Goal: Check status: Check status

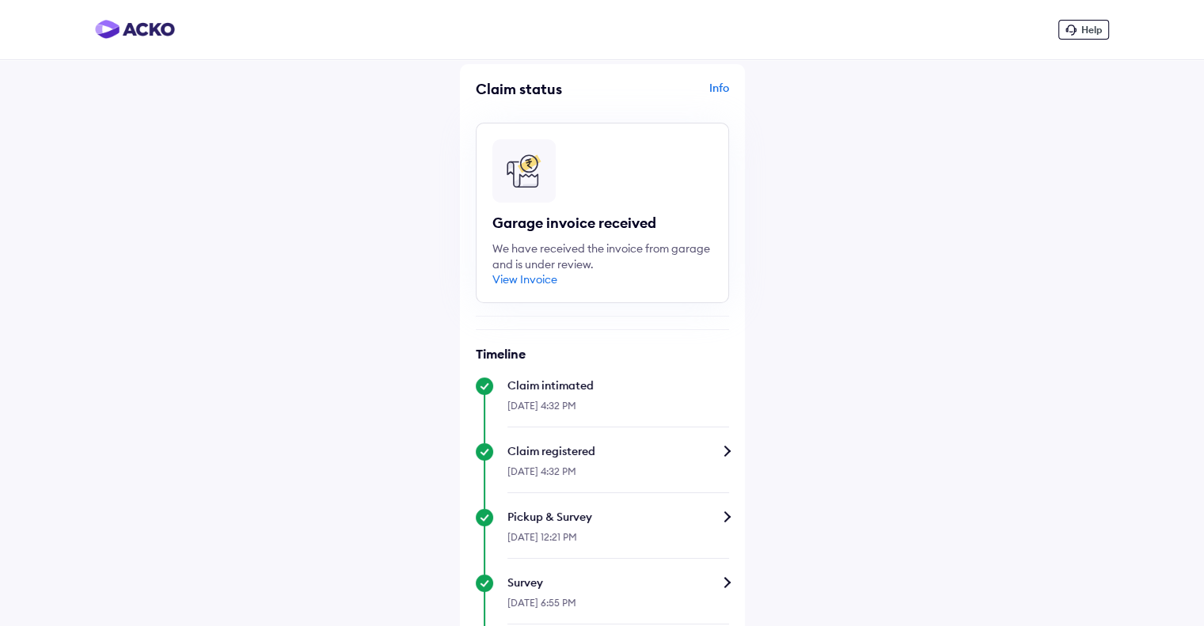
click at [550, 281] on div "View Invoice" at bounding box center [524, 279] width 65 height 14
click at [551, 284] on div "View Invoice" at bounding box center [524, 279] width 65 height 14
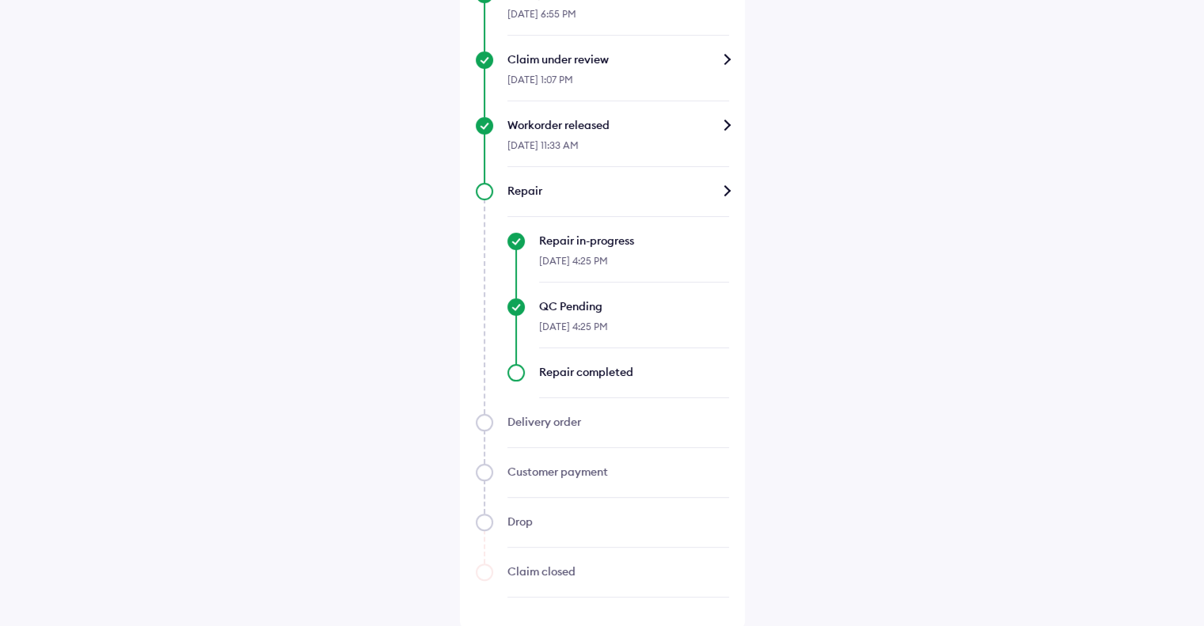
scroll to position [589, 0]
click at [721, 190] on div "Repair" at bounding box center [618, 191] width 222 height 16
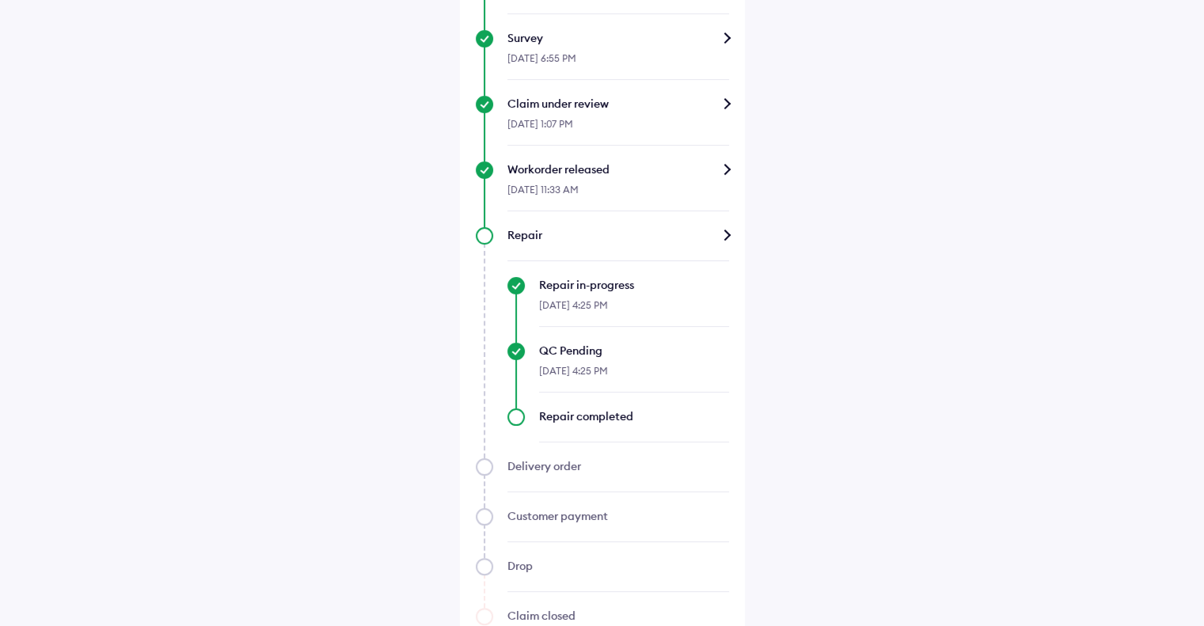
scroll to position [554, 0]
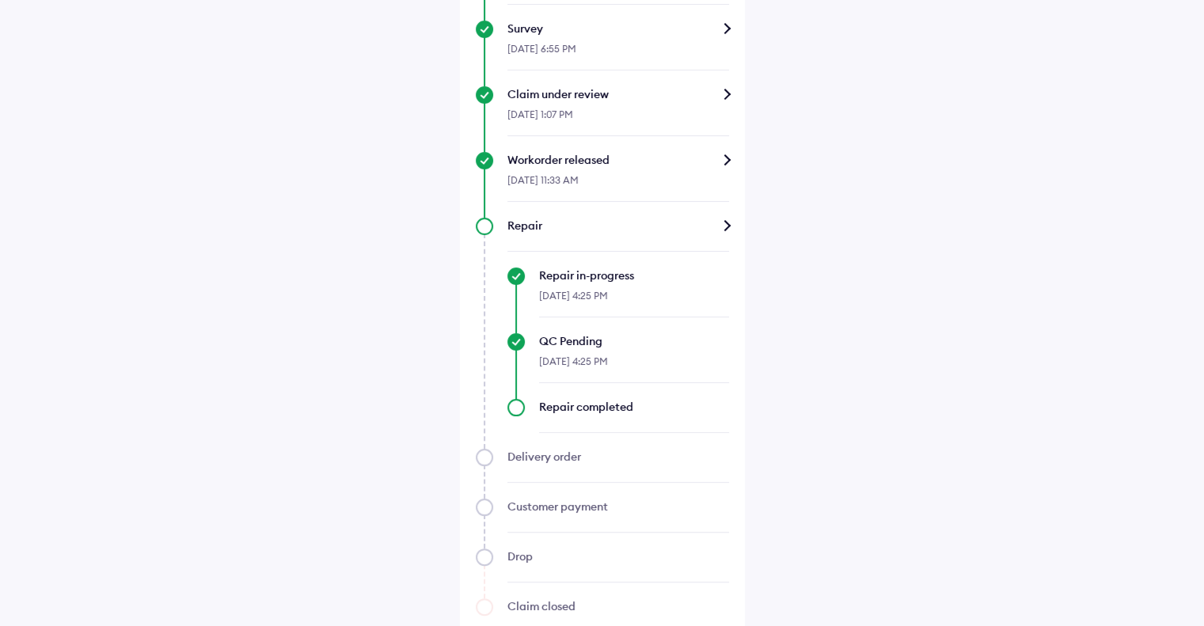
click at [723, 227] on div "Repair" at bounding box center [618, 226] width 222 height 16
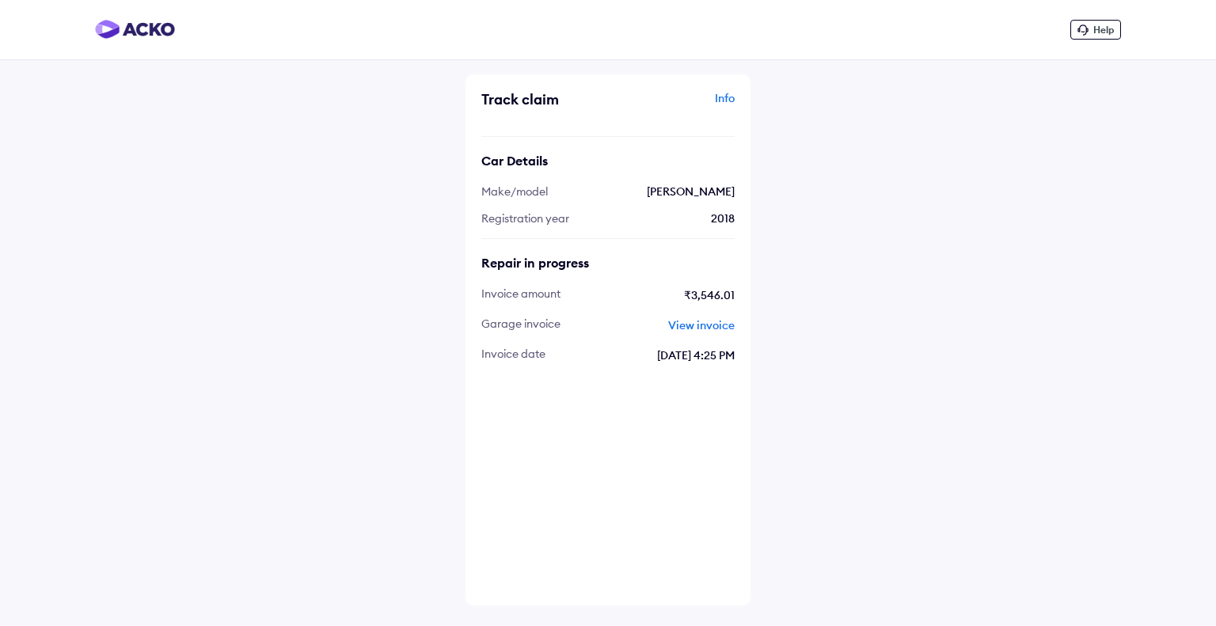
click at [719, 324] on span "View invoice" at bounding box center [701, 325] width 66 height 14
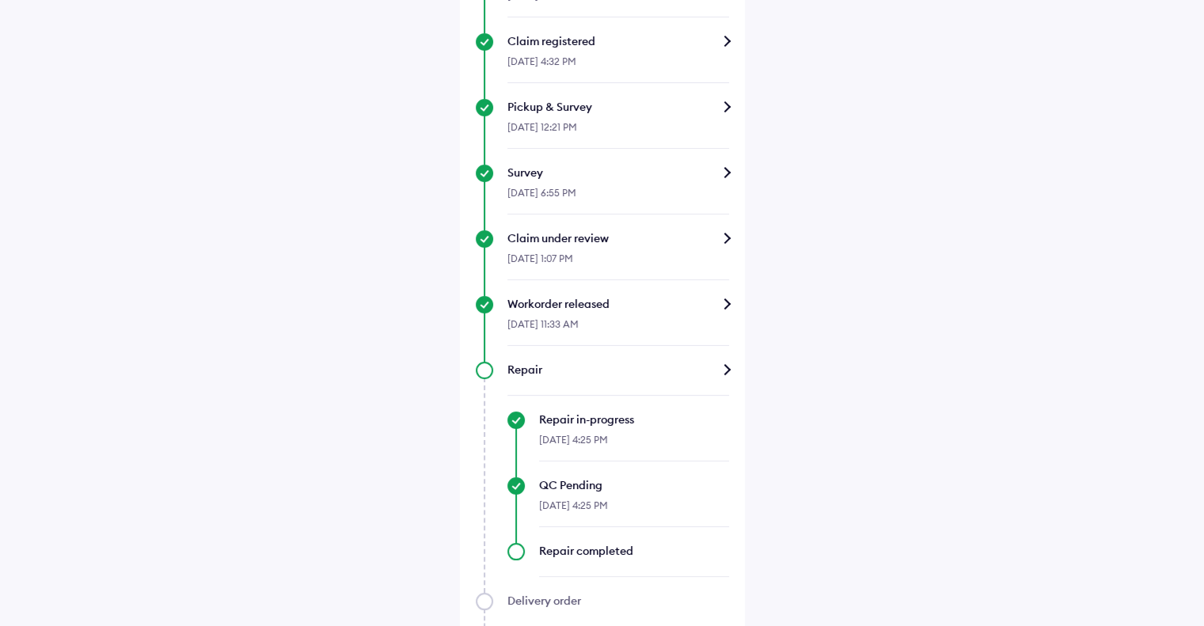
scroll to position [317, 0]
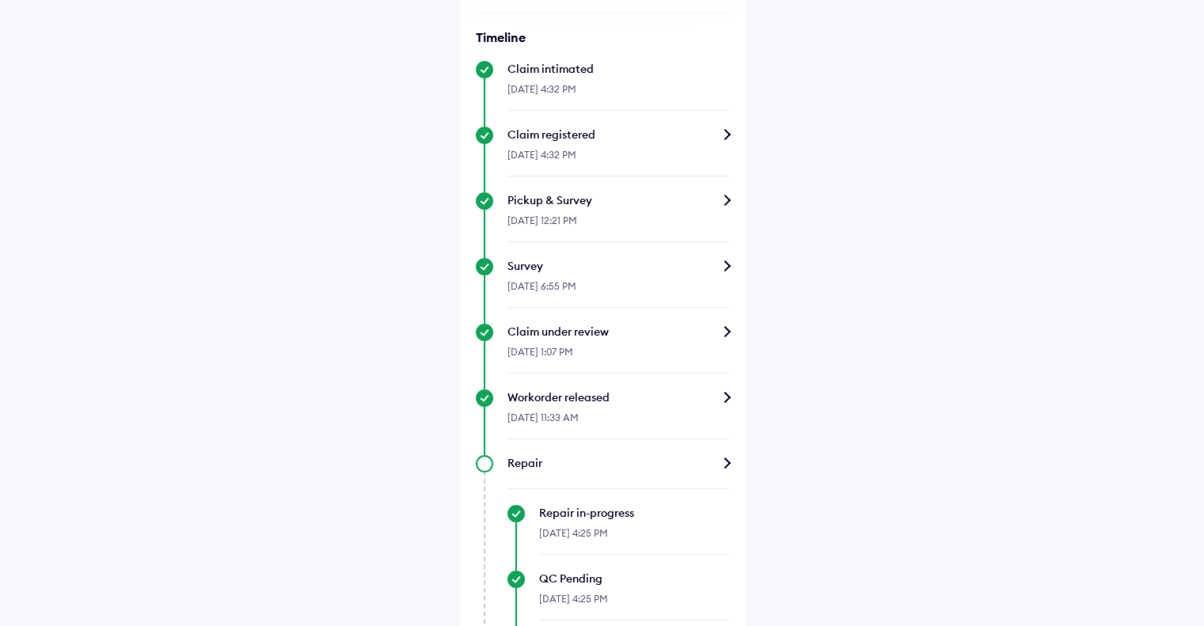
click at [595, 397] on div "Workorder released" at bounding box center [618, 397] width 222 height 16
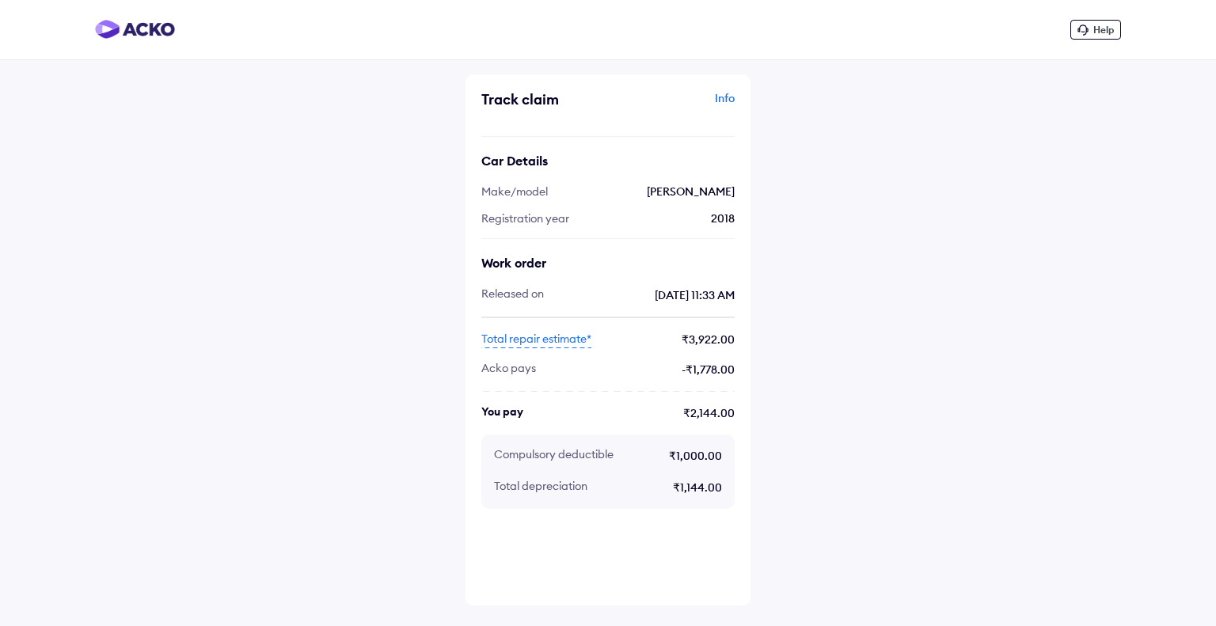
click at [575, 341] on span "Total repair estimate*" at bounding box center [536, 339] width 110 height 17
